Goal: Task Accomplishment & Management: Complete application form

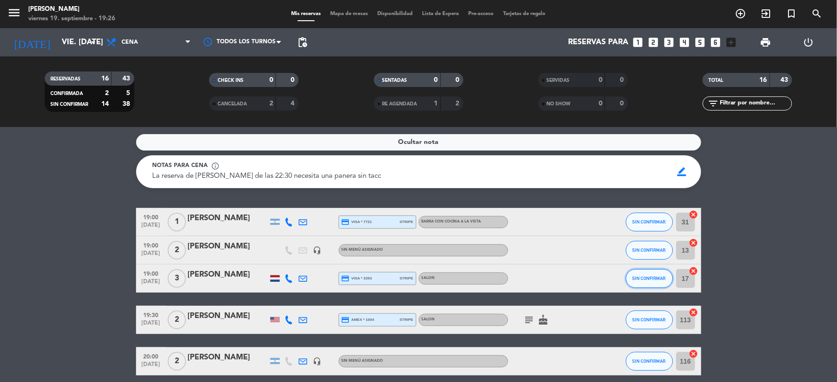
click at [414, 228] on button "SIN CONFIRMAR" at bounding box center [649, 278] width 47 height 19
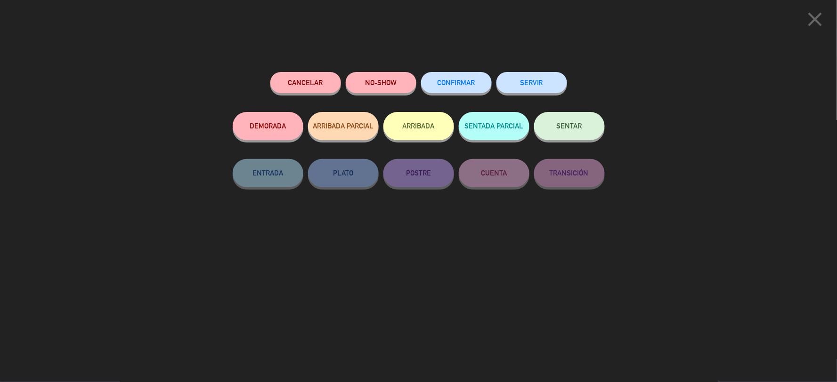
click at [414, 88] on button "CONFIRMAR" at bounding box center [456, 82] width 71 height 21
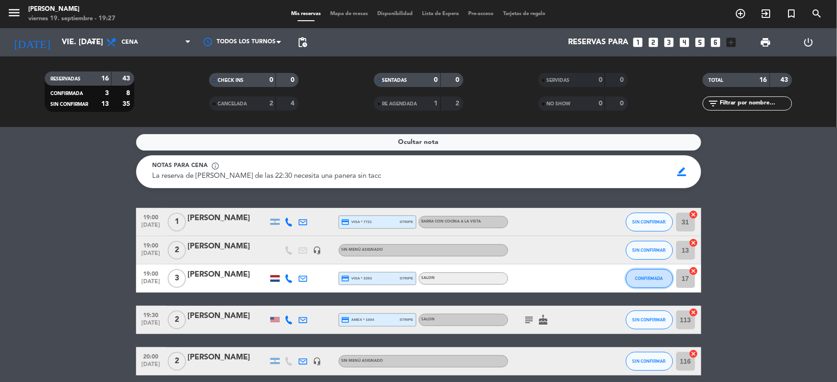
click at [414, 228] on button "CONFIRMADA" at bounding box center [649, 278] width 47 height 19
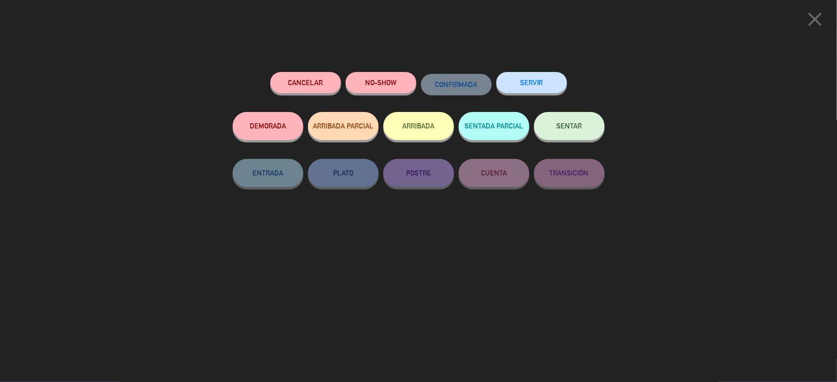
click at [414, 132] on button "SENTAR" at bounding box center [569, 126] width 71 height 28
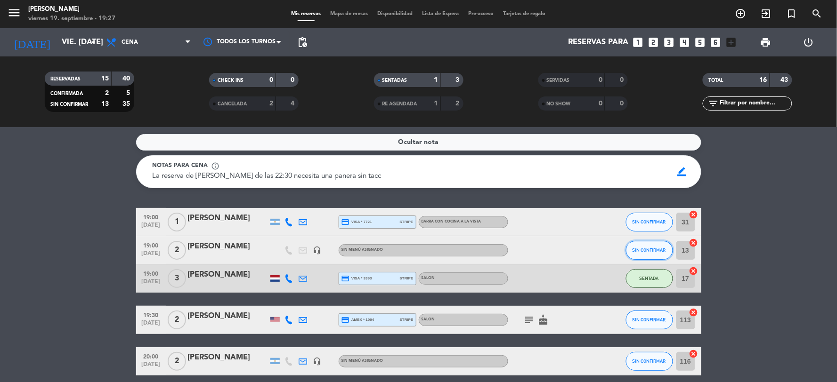
click at [414, 228] on button "SIN CONFIRMAR" at bounding box center [649, 250] width 47 height 19
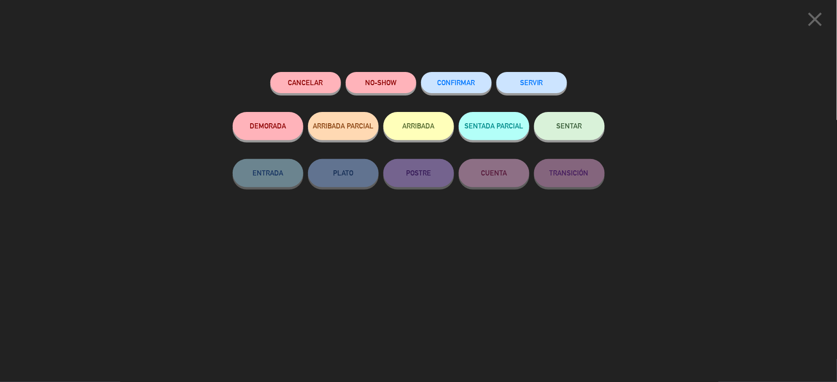
click at [414, 76] on button "CONFIRMAR" at bounding box center [456, 82] width 71 height 21
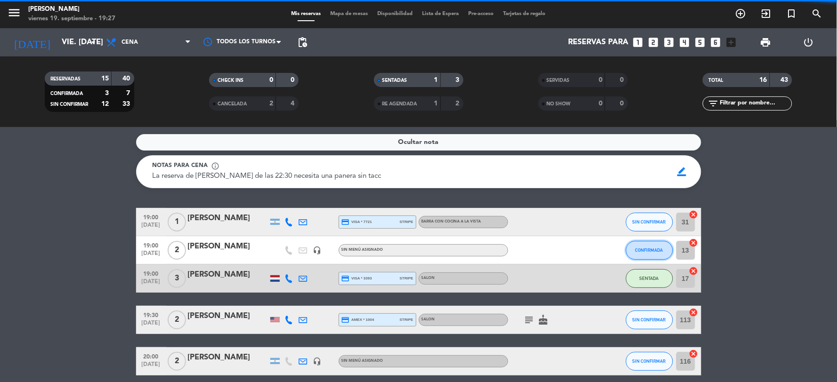
click at [414, 228] on button "CONFIRMADA" at bounding box center [649, 250] width 47 height 19
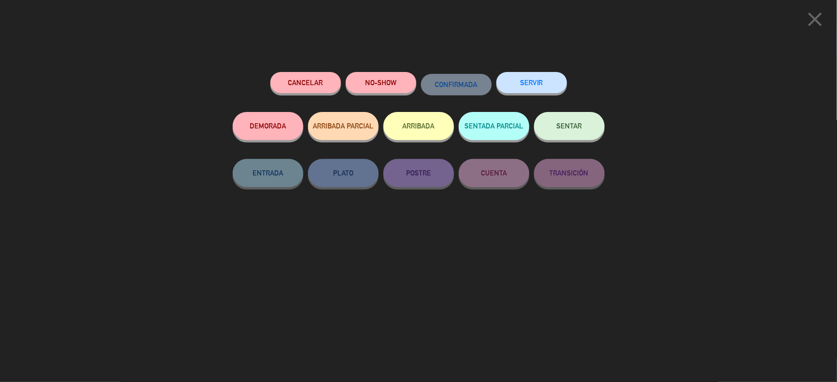
click at [414, 130] on button "SENTAR" at bounding box center [569, 126] width 71 height 28
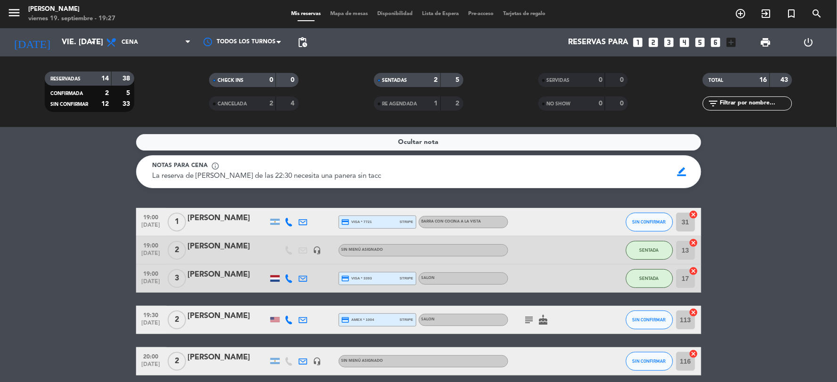
click at [414, 211] on div "SIN CONFIRMAR" at bounding box center [649, 222] width 47 height 28
click at [414, 221] on span "SIN CONFIRMAR" at bounding box center [649, 221] width 33 height 5
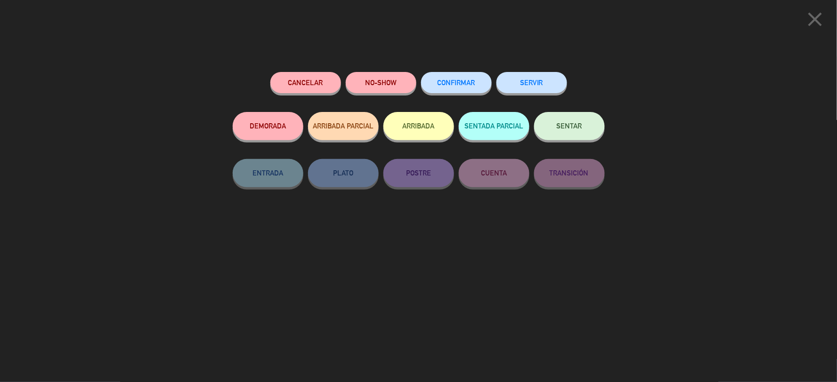
click at [414, 80] on span "CONFIRMAR" at bounding box center [457, 83] width 38 height 8
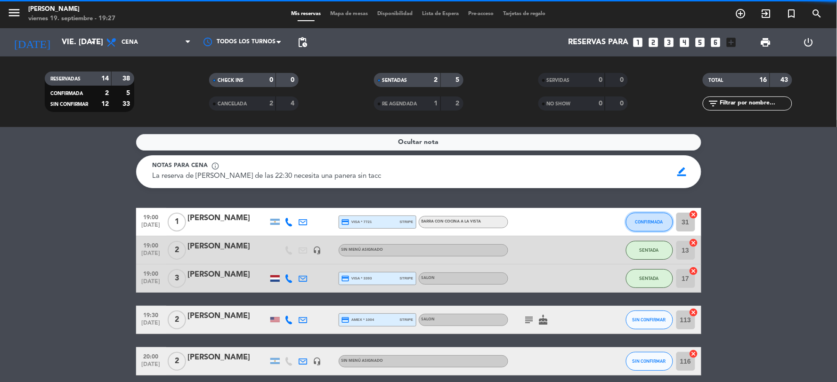
click at [414, 224] on button "CONFIRMADA" at bounding box center [649, 222] width 47 height 19
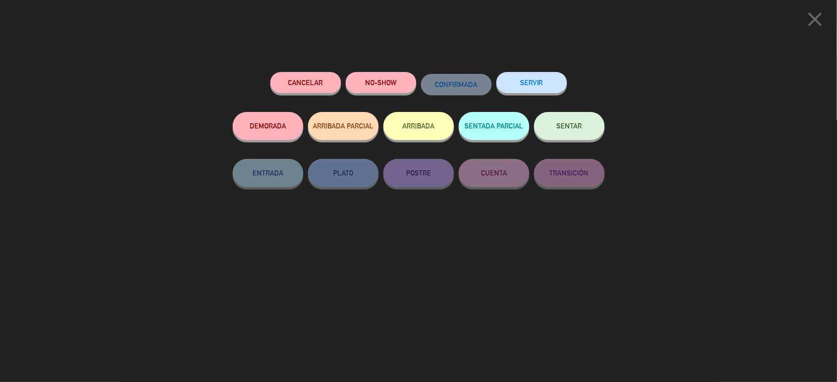
click at [414, 123] on span "SENTAR" at bounding box center [569, 126] width 25 height 8
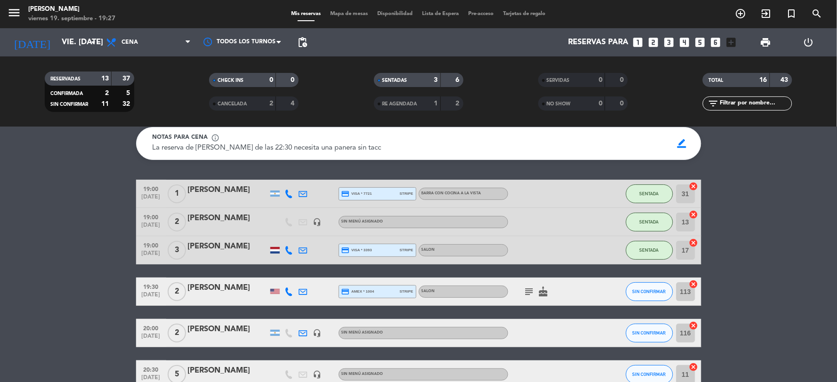
scroll to position [52, 0]
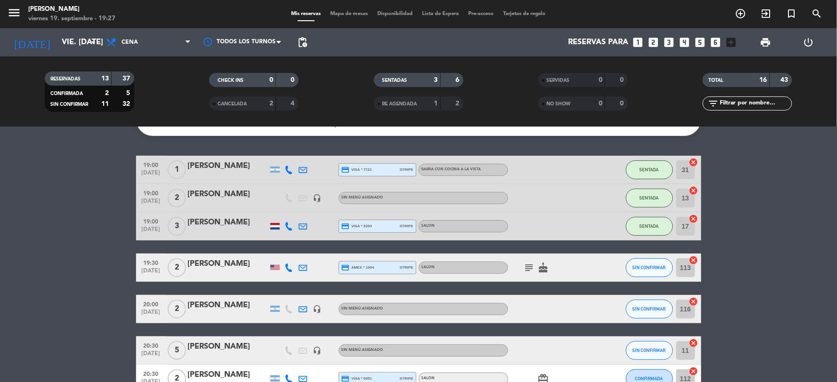
click at [414, 228] on icon "subject" at bounding box center [529, 267] width 11 height 11
click at [414, 228] on icon "cake" at bounding box center [543, 267] width 11 height 11
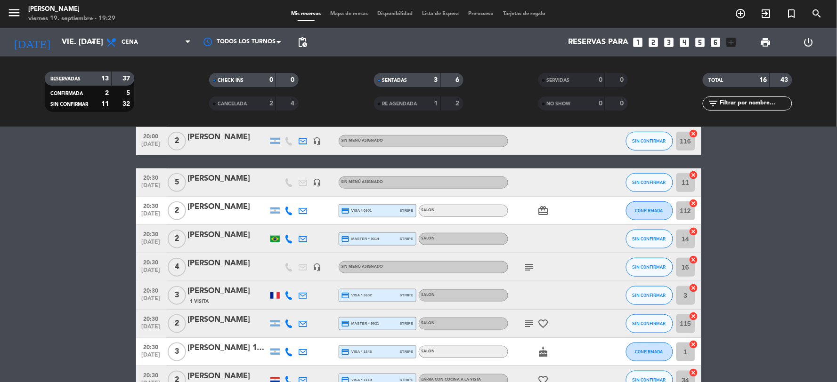
scroll to position [273, 0]
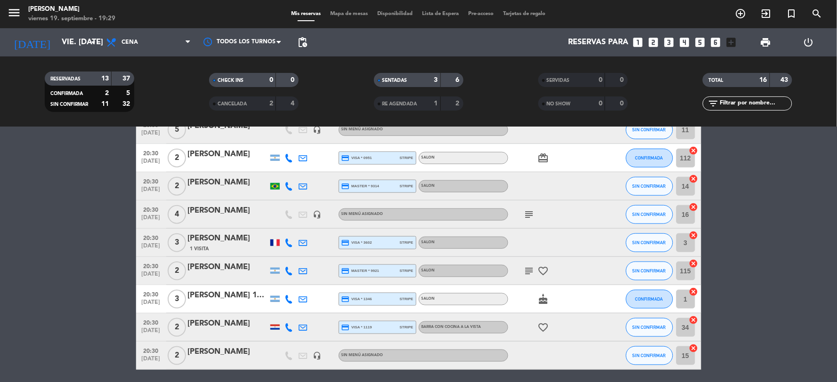
click at [414, 200] on bookings-row "19:00 [DATE] 1 [PERSON_NAME] credit_card visa * 7721 stripe BARRA CON COCINA A …" at bounding box center [418, 187] width 837 height 505
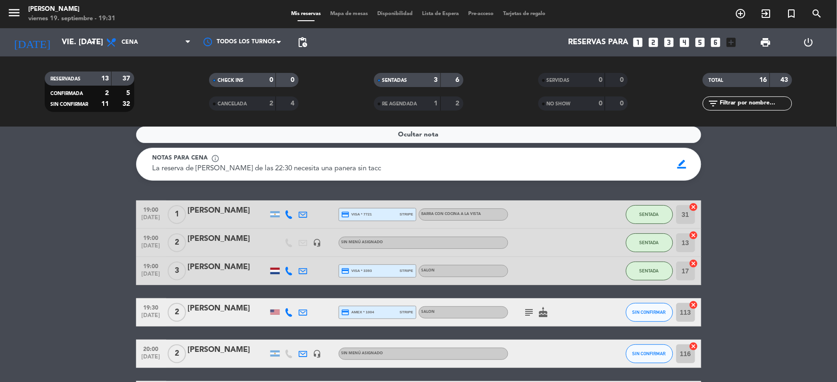
scroll to position [0, 0]
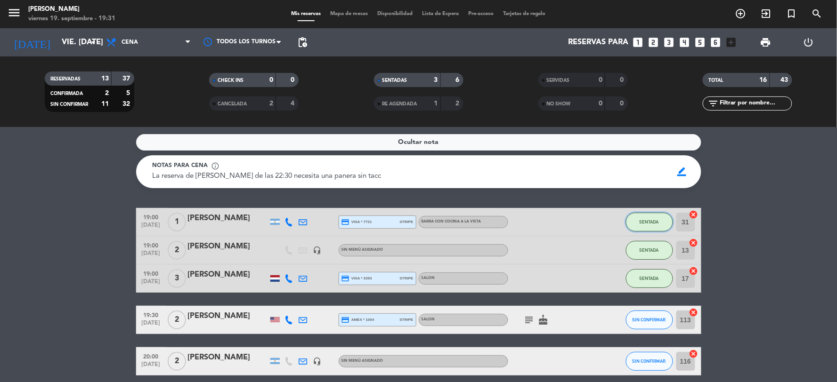
click at [414, 221] on span "SENTADA" at bounding box center [649, 221] width 19 height 5
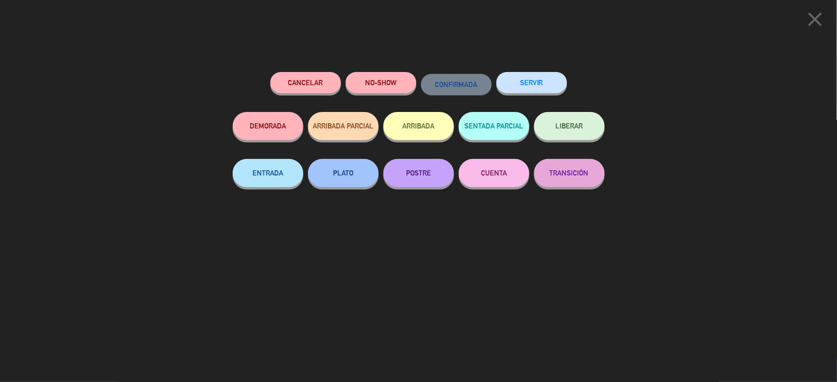
click at [414, 86] on button "SERVIR" at bounding box center [531, 82] width 71 height 21
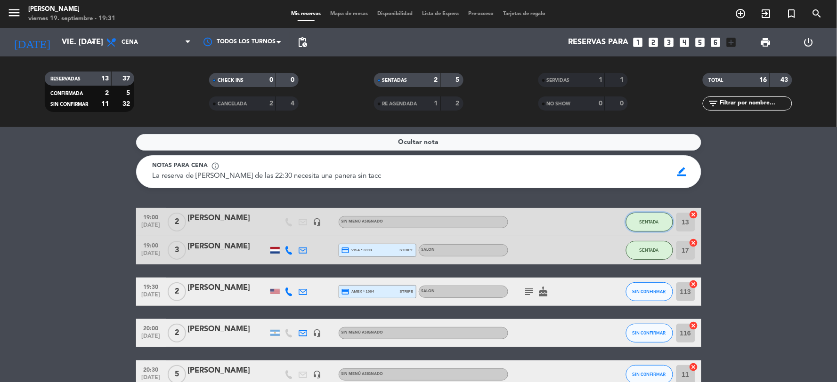
click at [414, 222] on button "SENTADA" at bounding box center [649, 222] width 47 height 19
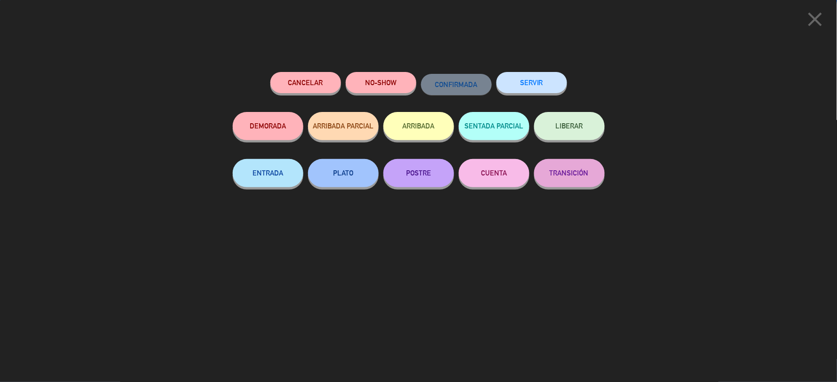
drag, startPoint x: 533, startPoint y: 86, endPoint x: 543, endPoint y: 110, distance: 25.8
click at [414, 86] on button "SERVIR" at bounding box center [531, 82] width 71 height 21
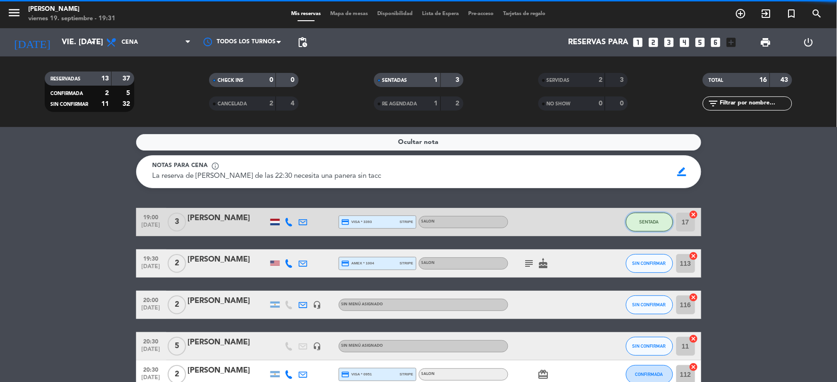
click at [414, 216] on button "SENTADA" at bounding box center [649, 222] width 47 height 19
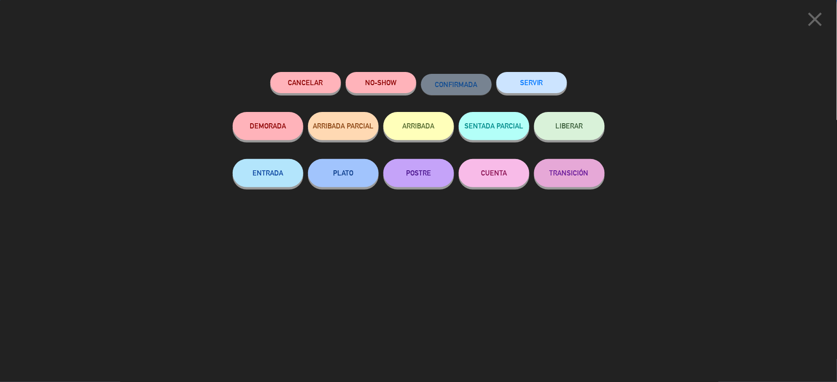
click at [414, 89] on button "SERVIR" at bounding box center [531, 82] width 71 height 21
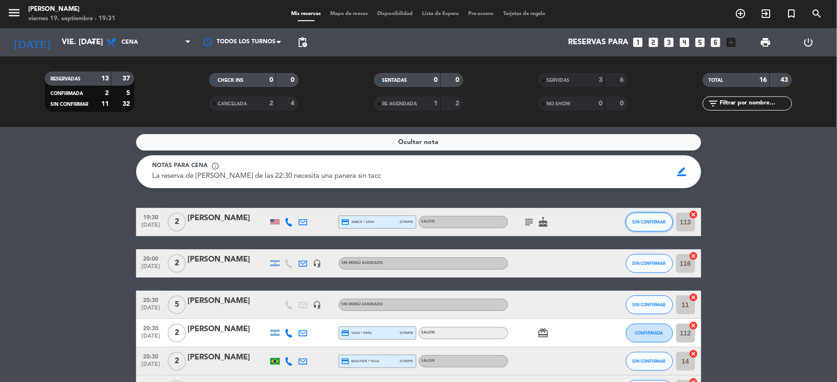
click at [414, 224] on button "SIN CONFIRMAR" at bounding box center [649, 222] width 47 height 19
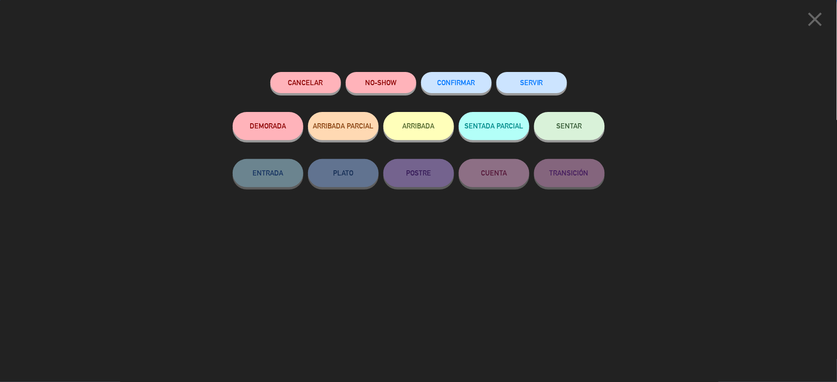
click at [414, 77] on button "CONFIRMAR" at bounding box center [456, 82] width 71 height 21
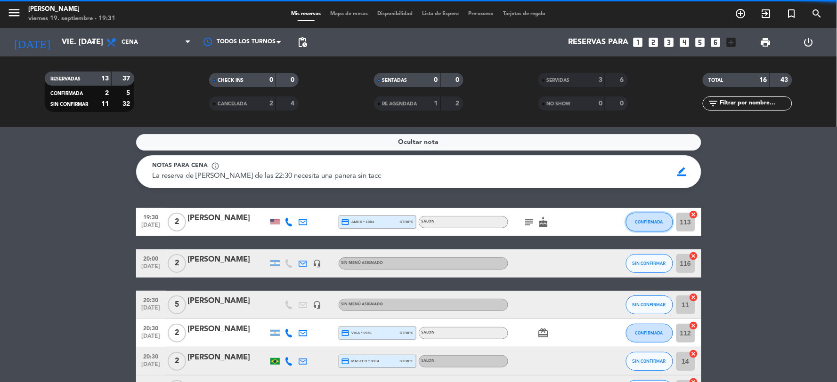
click at [414, 221] on span "CONFIRMADA" at bounding box center [649, 221] width 28 height 5
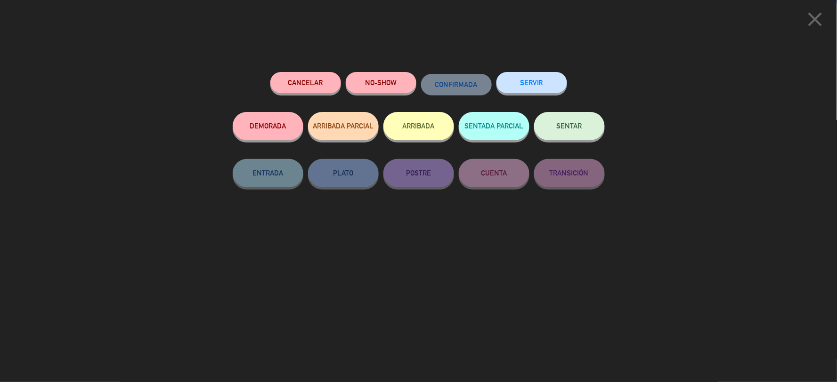
click at [414, 89] on button "SERVIR" at bounding box center [531, 82] width 71 height 21
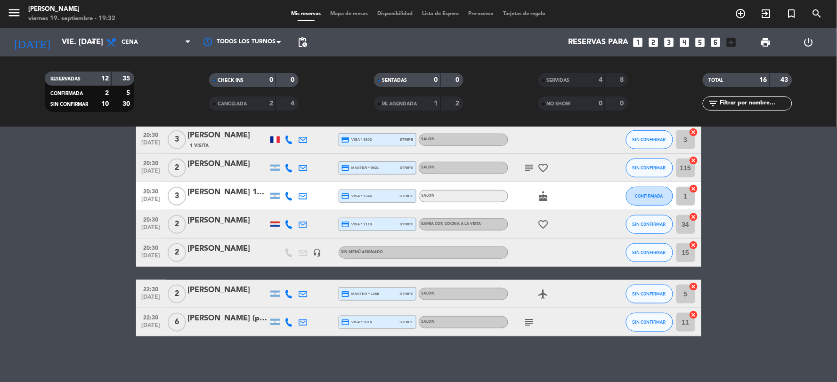
scroll to position [238, 0]
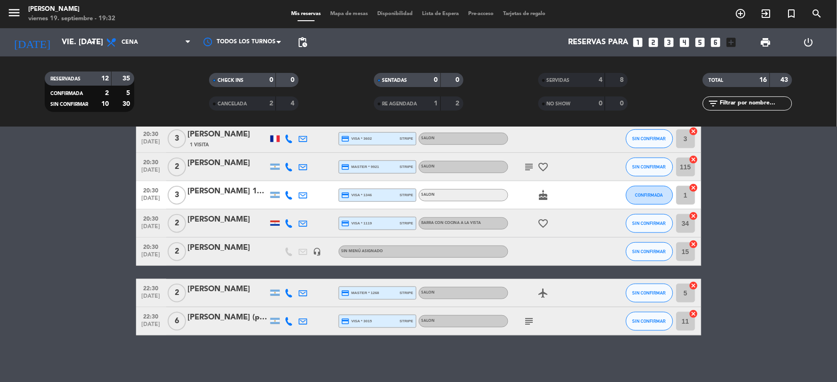
click at [414, 44] on icon "looks_two" at bounding box center [654, 42] width 12 height 12
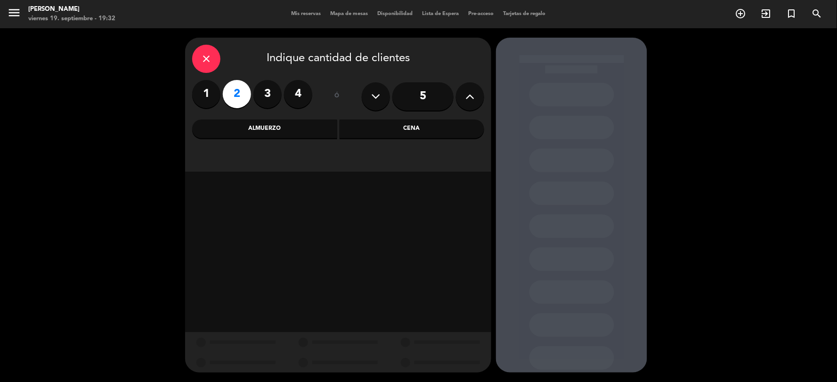
drag, startPoint x: 413, startPoint y: 137, endPoint x: 397, endPoint y: 144, distance: 17.8
click at [412, 137] on div "Cena" at bounding box center [412, 129] width 145 height 19
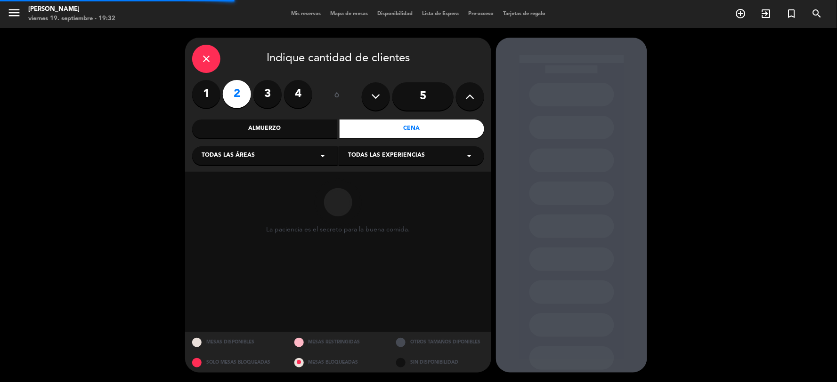
click at [331, 158] on div "Todas las áreas arrow_drop_down" at bounding box center [265, 155] width 146 height 19
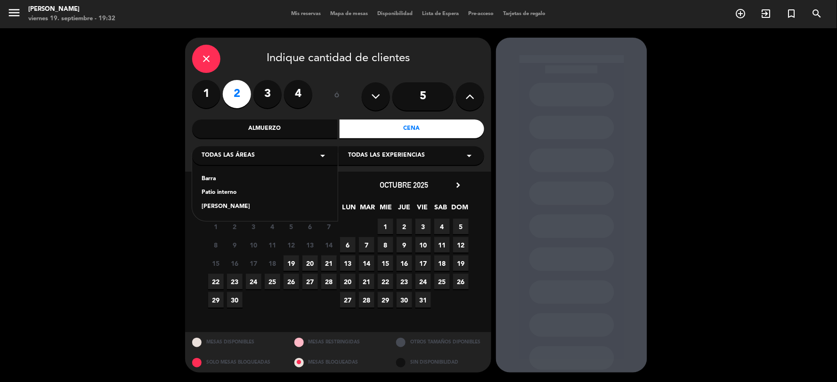
click at [212, 209] on div "[PERSON_NAME]" at bounding box center [265, 207] width 127 height 9
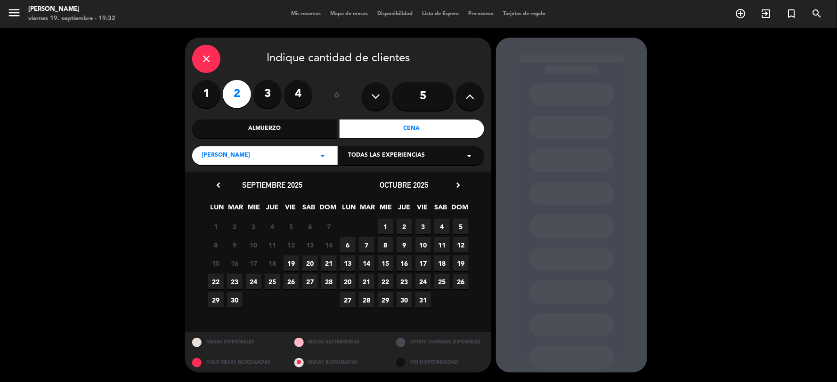
click at [289, 228] on span "19" at bounding box center [292, 264] width 16 height 16
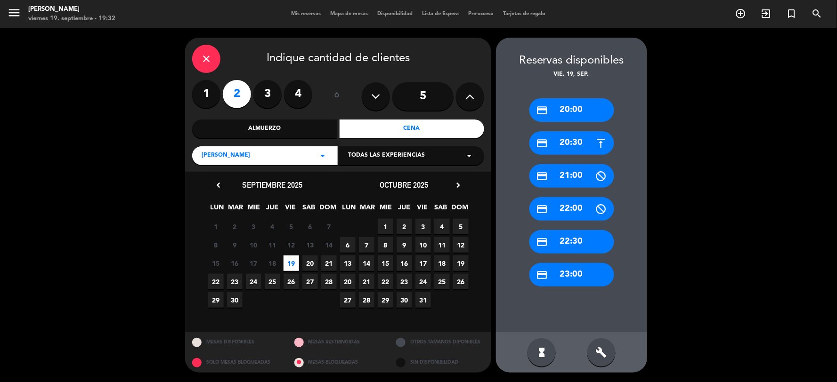
drag, startPoint x: 571, startPoint y: 111, endPoint x: 454, endPoint y: 129, distance: 118.2
click at [414, 112] on div "credit_card 20:00" at bounding box center [571, 110] width 85 height 24
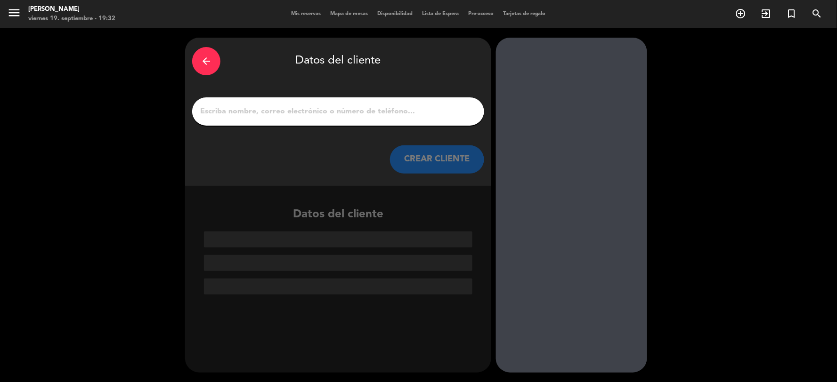
click at [374, 110] on input "1" at bounding box center [338, 111] width 278 height 13
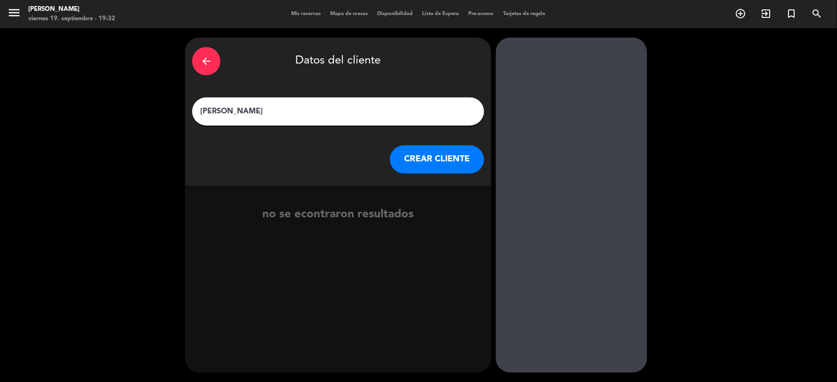
type input "[PERSON_NAME]"
click at [414, 166] on button "CREAR CLIENTE" at bounding box center [437, 160] width 94 height 28
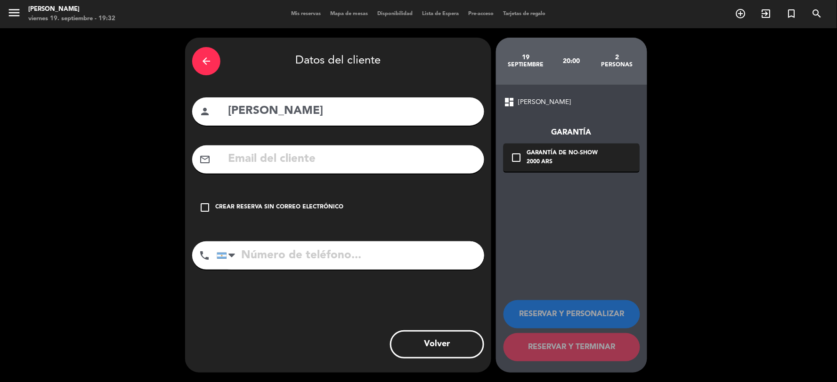
click at [201, 205] on icon "check_box_outline_blank" at bounding box center [204, 207] width 11 height 11
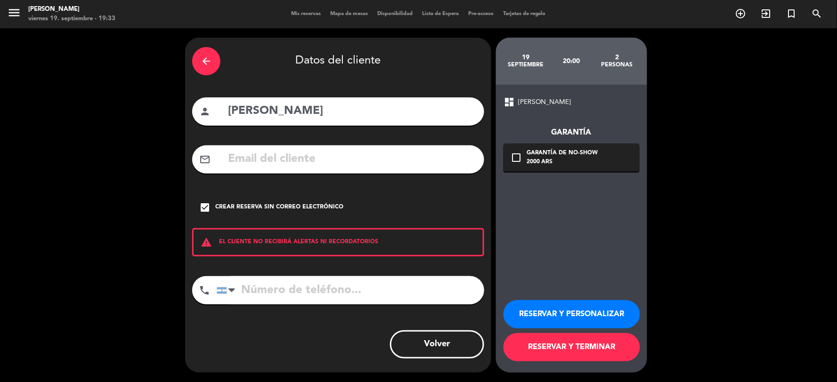
click at [414, 228] on button "RESERVAR Y TERMINAR" at bounding box center [571, 347] width 137 height 28
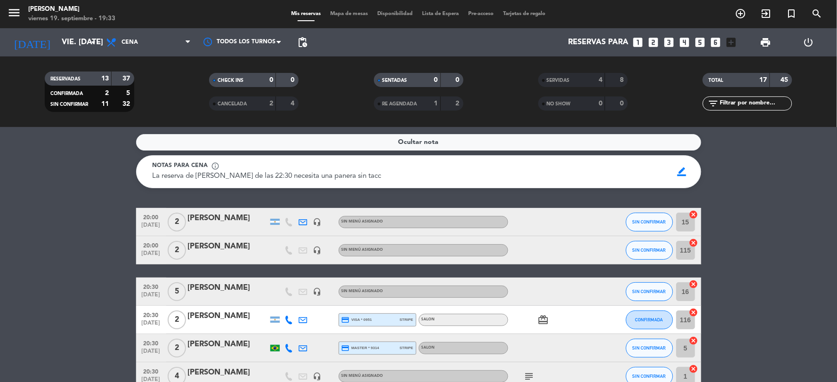
click at [414, 41] on icon "looks_two" at bounding box center [654, 42] width 12 height 12
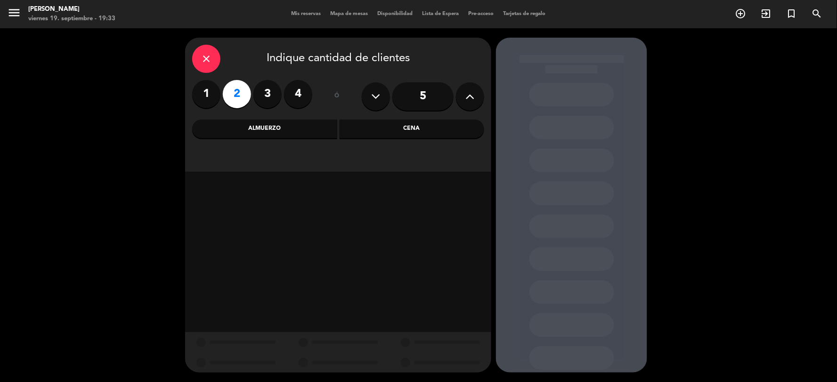
click at [378, 126] on div "Cena" at bounding box center [412, 129] width 145 height 19
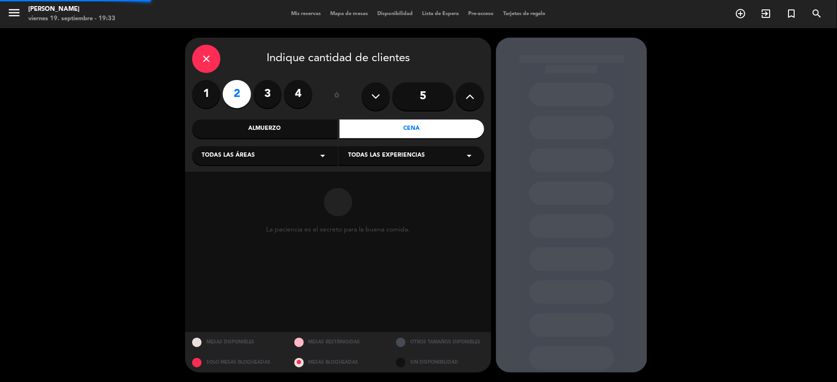
click at [261, 149] on div "Todas las áreas arrow_drop_down" at bounding box center [265, 155] width 146 height 19
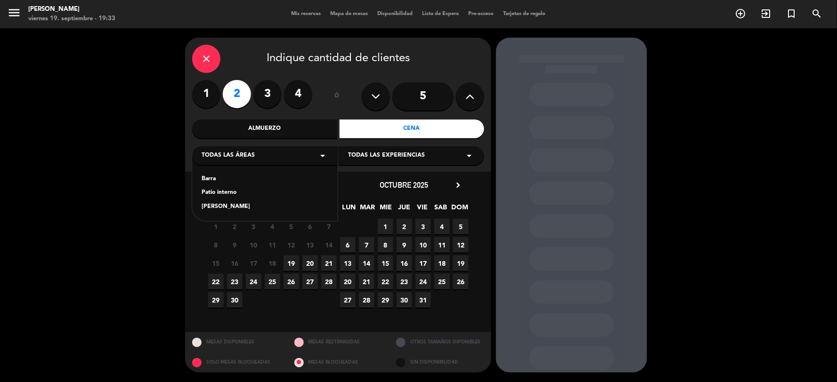
click at [201, 206] on div "Barra Patio interno [PERSON_NAME]" at bounding box center [265, 188] width 146 height 68
click at [210, 206] on div "[PERSON_NAME]" at bounding box center [265, 207] width 127 height 9
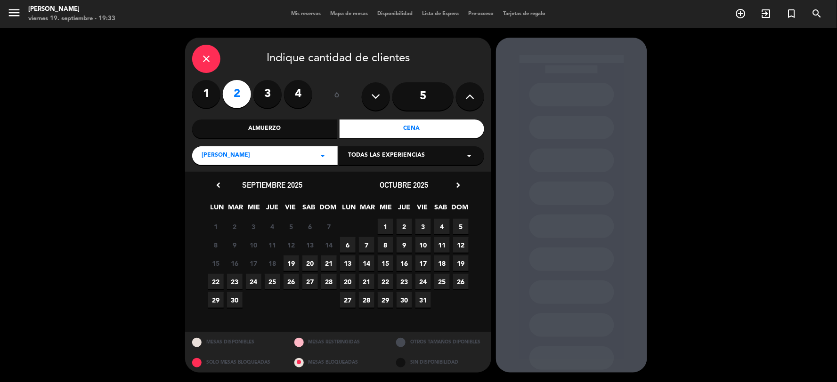
click at [288, 228] on span "19" at bounding box center [292, 264] width 16 height 16
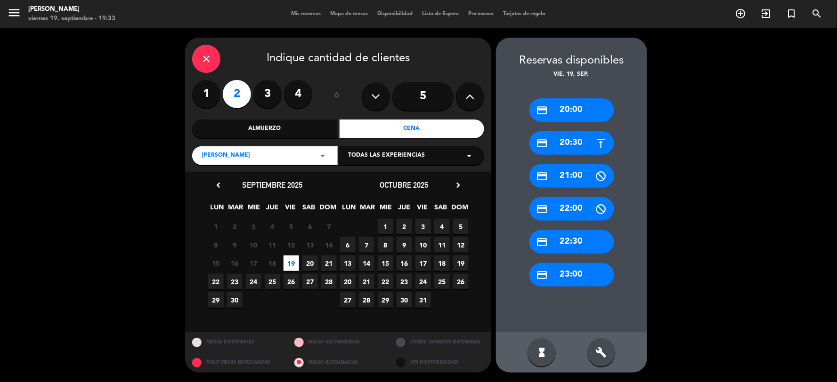
click at [414, 114] on div "credit_card 20:00" at bounding box center [571, 110] width 85 height 24
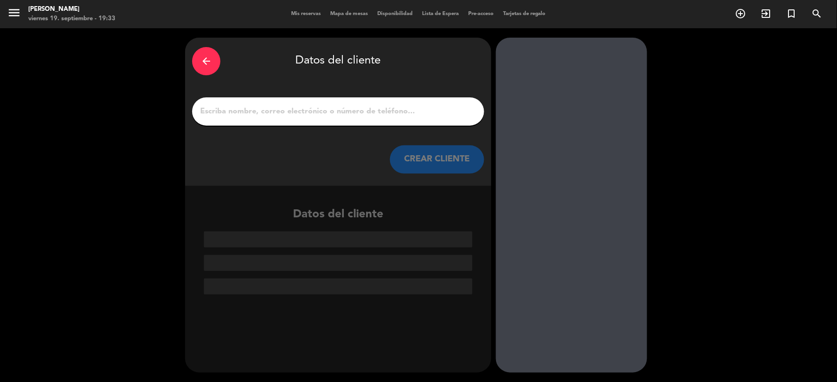
click at [361, 115] on input "1" at bounding box center [338, 111] width 278 height 13
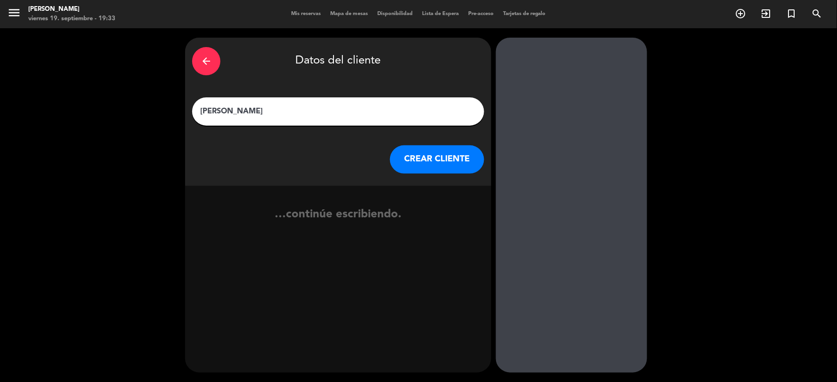
type input "[PERSON_NAME]"
click at [404, 153] on button "CREAR CLIENTE" at bounding box center [437, 160] width 94 height 28
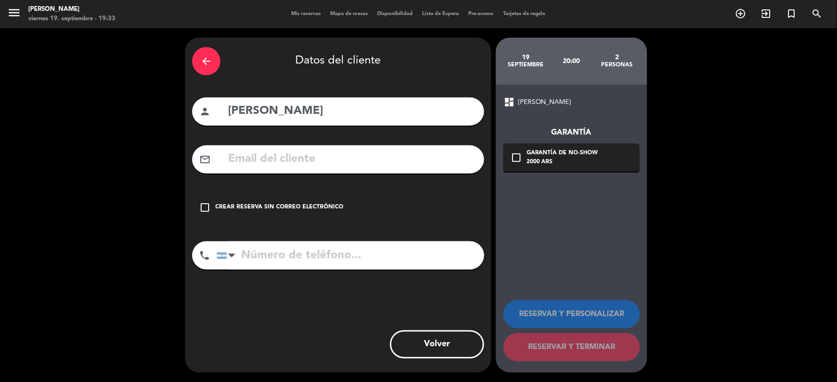
click at [204, 205] on icon "check_box_outline_blank" at bounding box center [204, 207] width 11 height 11
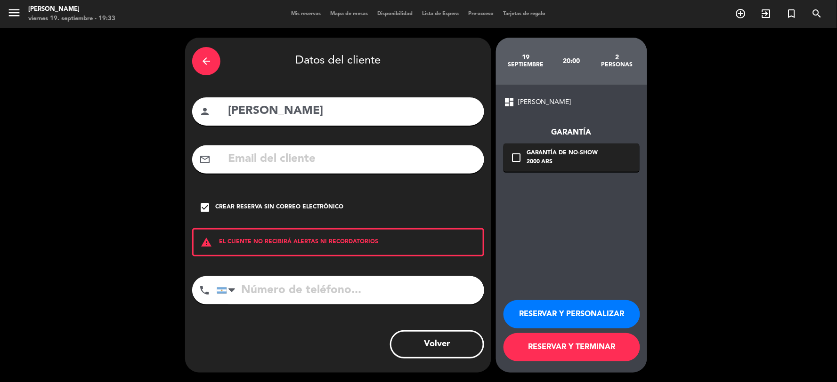
click at [414, 228] on button "RESERVAR Y TERMINAR" at bounding box center [571, 347] width 137 height 28
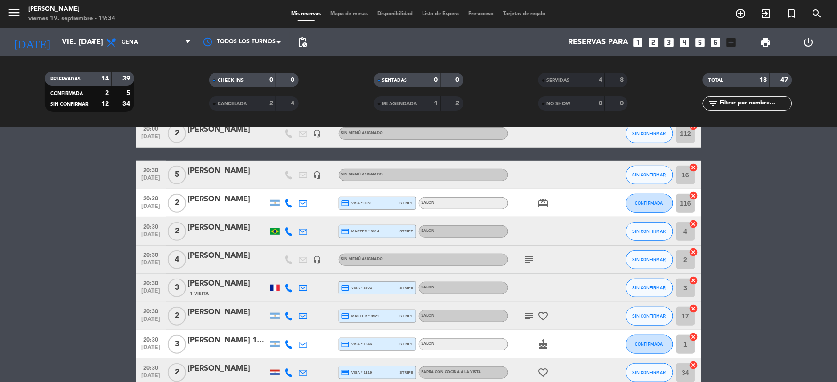
scroll to position [157, 0]
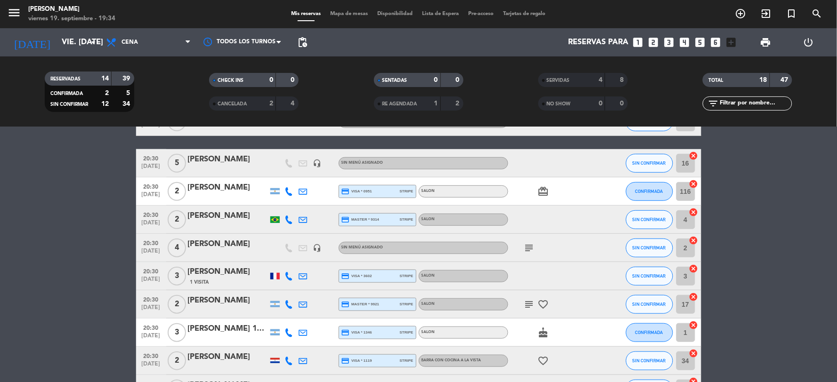
click at [414, 228] on icon "subject" at bounding box center [529, 248] width 11 height 11
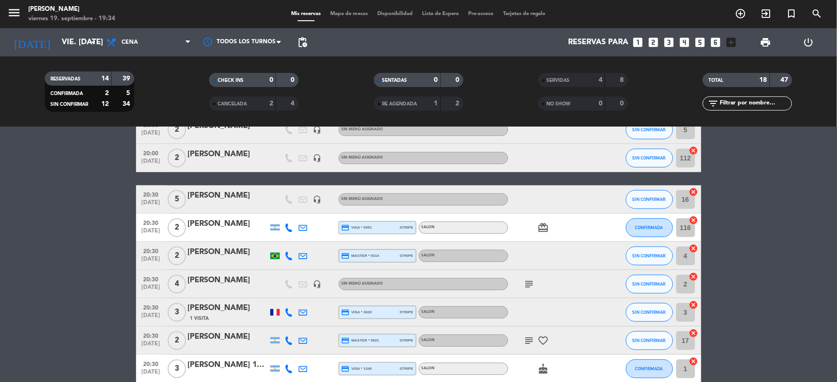
scroll to position [105, 0]
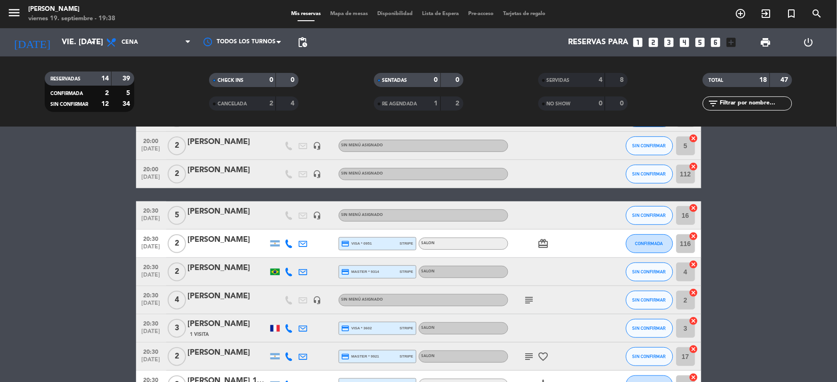
click at [414, 209] on bookings-row "20:00 [DATE] 2 [PERSON_NAME] headset_mic Sin menú asignado SIN CONFIRMAR 12 can…" at bounding box center [418, 315] width 837 height 422
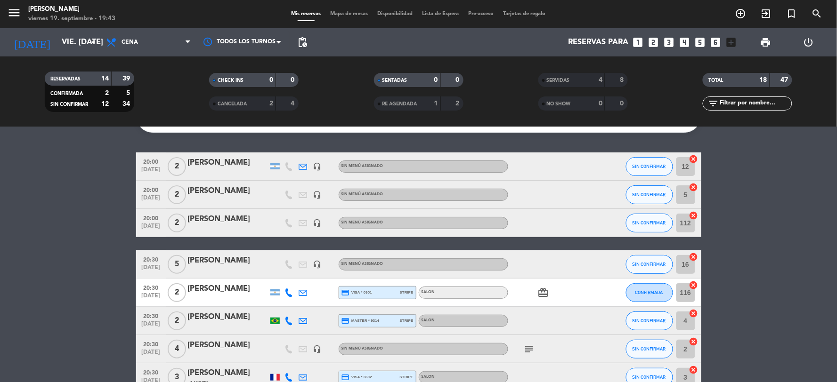
scroll to position [0, 0]
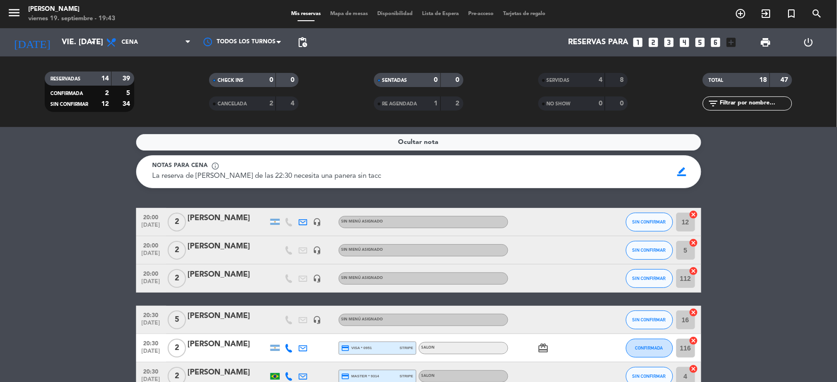
click at [414, 39] on icon "looks_two" at bounding box center [654, 42] width 12 height 12
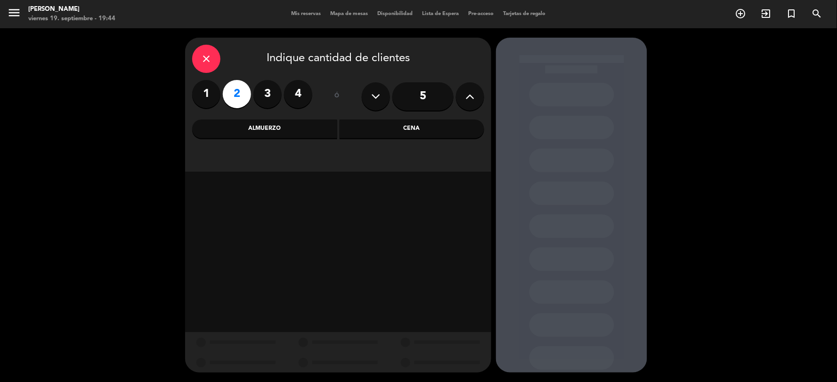
click at [371, 133] on div "Cena" at bounding box center [412, 129] width 145 height 19
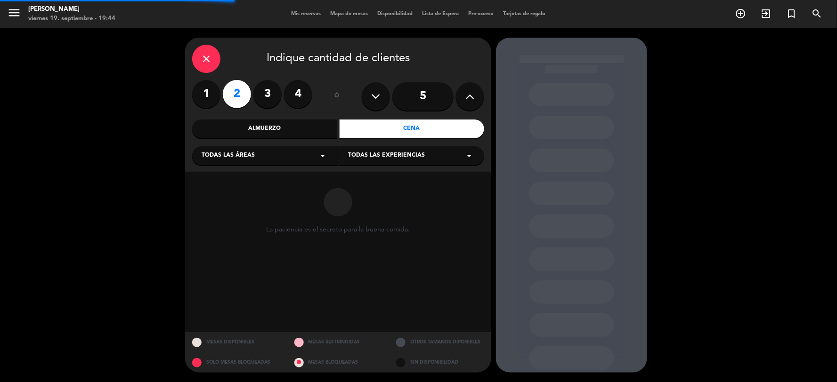
click at [269, 157] on div "Todas las áreas arrow_drop_down" at bounding box center [265, 155] width 146 height 19
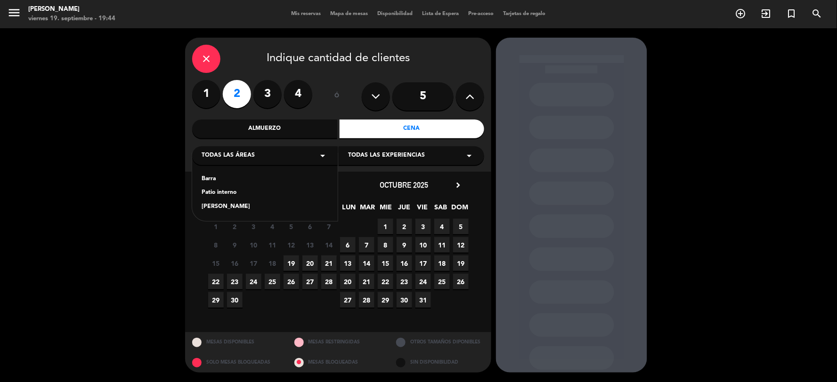
click at [209, 203] on div "[PERSON_NAME]" at bounding box center [265, 207] width 127 height 9
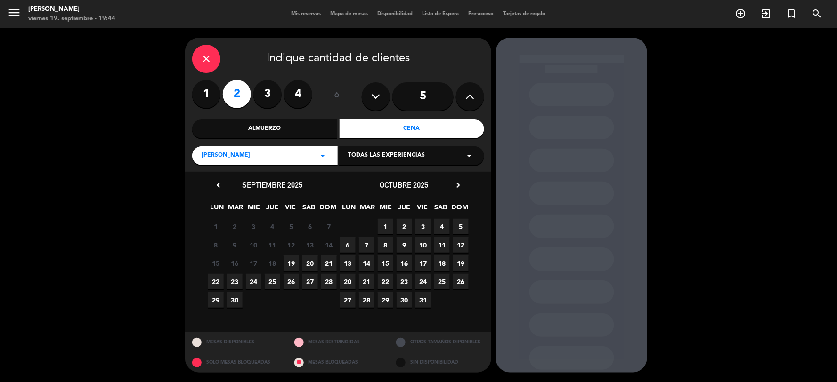
click at [292, 228] on span "19" at bounding box center [292, 264] width 16 height 16
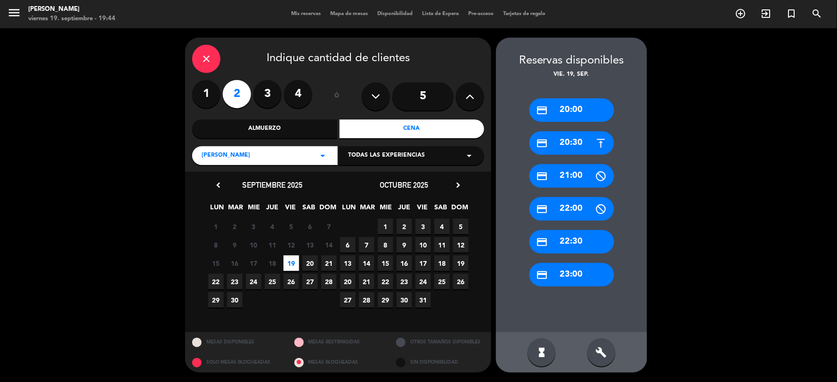
click at [414, 206] on div "credit_card 22:00" at bounding box center [571, 209] width 85 height 24
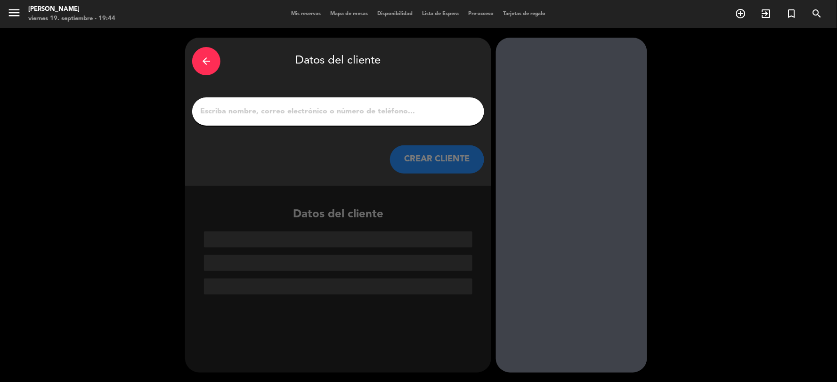
click at [307, 105] on input "1" at bounding box center [338, 111] width 278 height 13
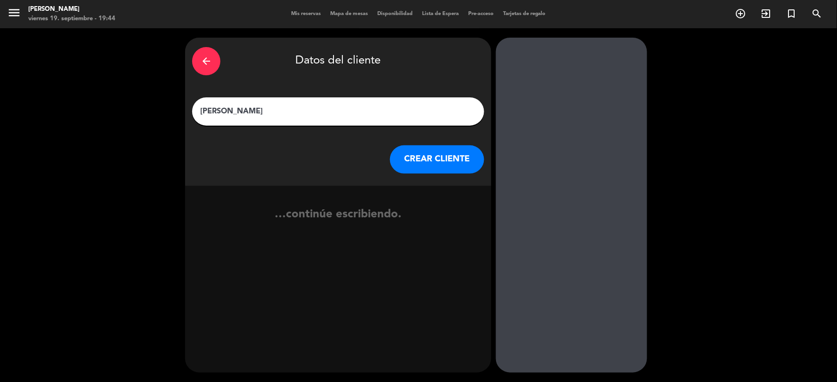
type input "[PERSON_NAME]"
click at [414, 154] on button "CREAR CLIENTE" at bounding box center [437, 160] width 94 height 28
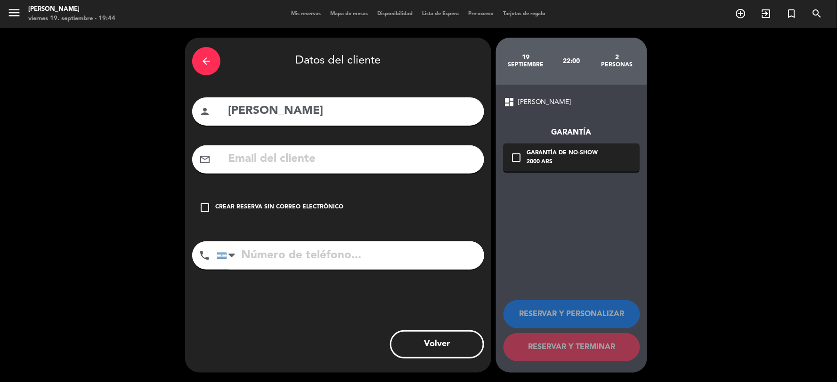
click at [206, 204] on icon "check_box_outline_blank" at bounding box center [204, 207] width 11 height 11
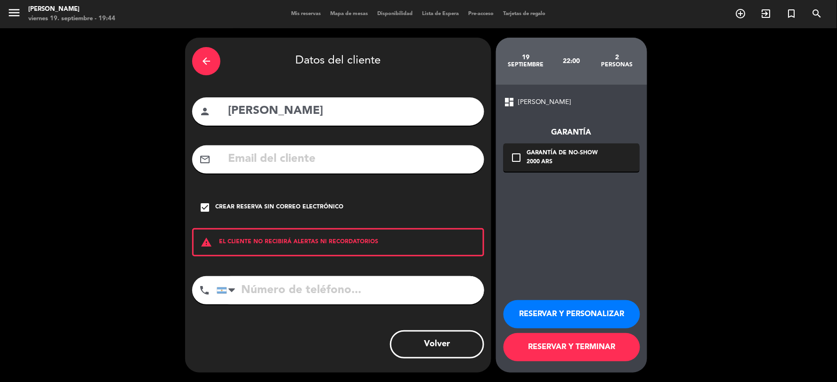
click at [414, 228] on button "RESERVAR Y TERMINAR" at bounding box center [571, 347] width 137 height 28
